Goal: Communication & Community: Share content

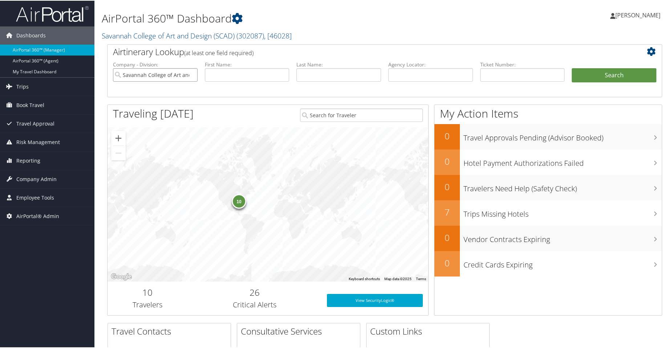
click at [192, 76] on input "Savannah College of Art and Design (SCAD)" at bounding box center [155, 74] width 85 height 13
click at [394, 79] on input "text" at bounding box center [430, 74] width 85 height 13
paste input "DC4VTW"
type input "DC4VTW"
click at [600, 72] on button "Search" at bounding box center [614, 75] width 85 height 15
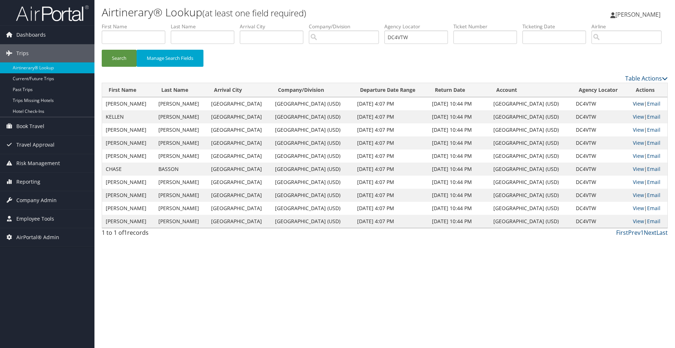
click at [633, 107] on link "View" at bounding box center [638, 103] width 11 height 7
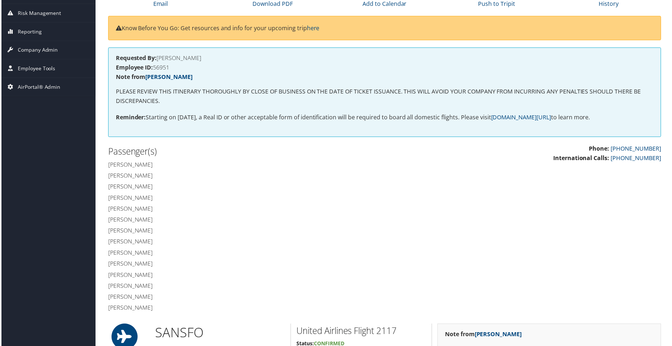
scroll to position [109, 0]
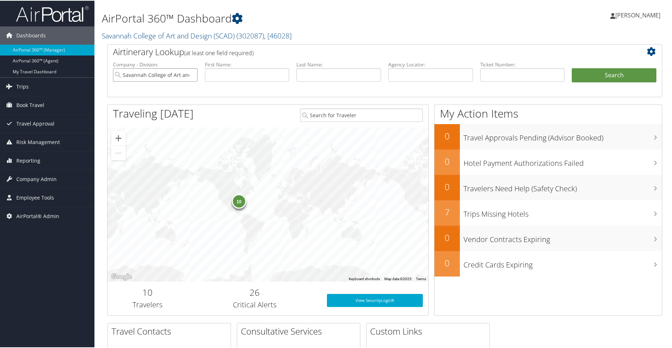
click at [191, 74] on input "Savannah College of Art and Design (SCAD)" at bounding box center [155, 74] width 85 height 13
paste input "DC4VTW"
type input "DC4VTW"
click at [577, 76] on button "Search" at bounding box center [614, 75] width 85 height 15
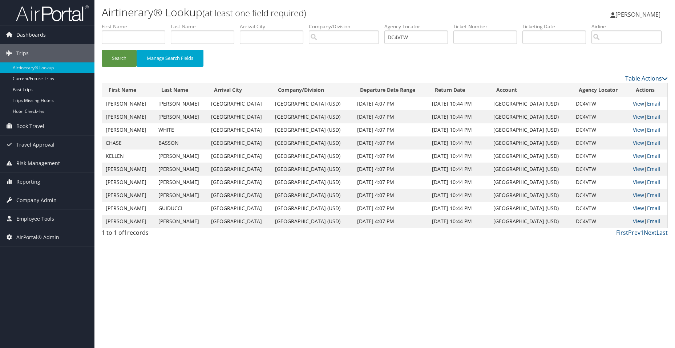
click at [636, 107] on link "View" at bounding box center [638, 103] width 11 height 7
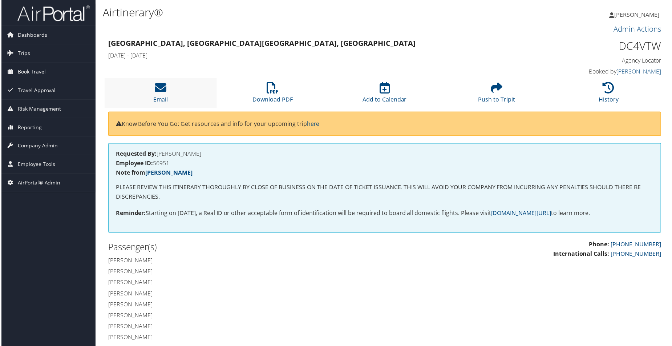
click at [168, 94] on li "Email" at bounding box center [160, 92] width 113 height 29
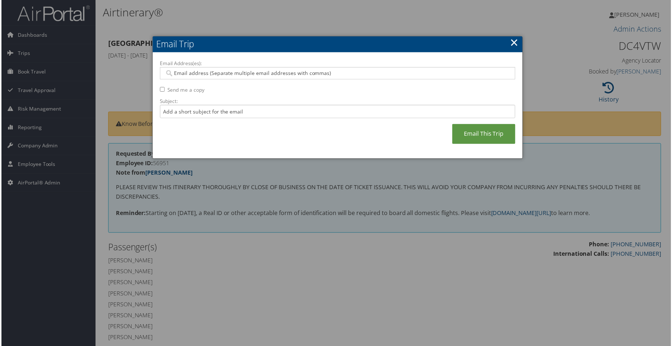
click at [209, 73] on input "Email Address(es):" at bounding box center [337, 73] width 347 height 7
paste input "[EMAIL_ADDRESS][DOMAIN_NAME]"
type input "[EMAIL_ADDRESS][DOMAIN_NAME]"
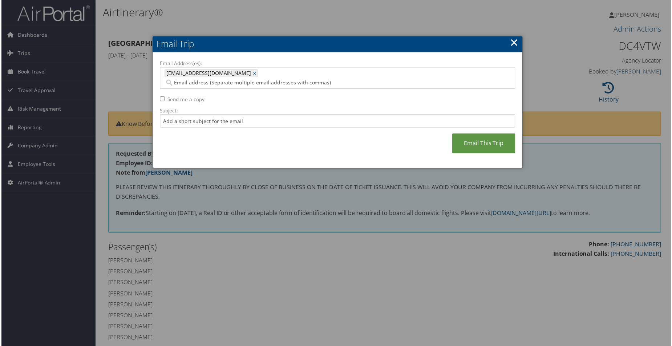
click at [161, 97] on input "Send me a copy" at bounding box center [161, 99] width 5 height 5
checkbox input "true"
click at [222, 114] on input "Subject:" at bounding box center [337, 120] width 357 height 13
paste input "AirPortal - Airtinerary: [PERSON_NAME] [DATE] [GEOGRAPHIC_DATA], [GEOGRAPHIC_DA…"
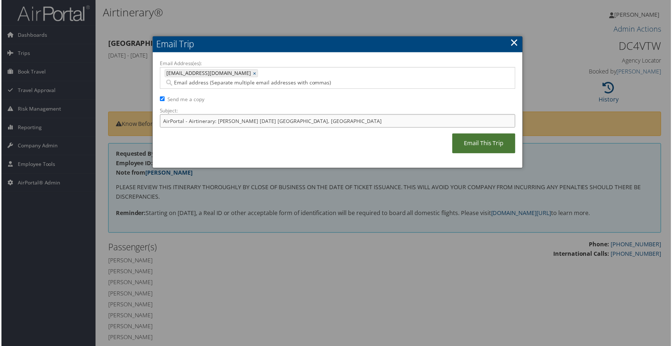
type input "AirPortal - Airtinerary: [PERSON_NAME] [DATE] [GEOGRAPHIC_DATA], [GEOGRAPHIC_DA…"
click at [469, 136] on link "Email This Trip" at bounding box center [484, 144] width 63 height 20
